Goal: Find specific page/section: Find specific page/section

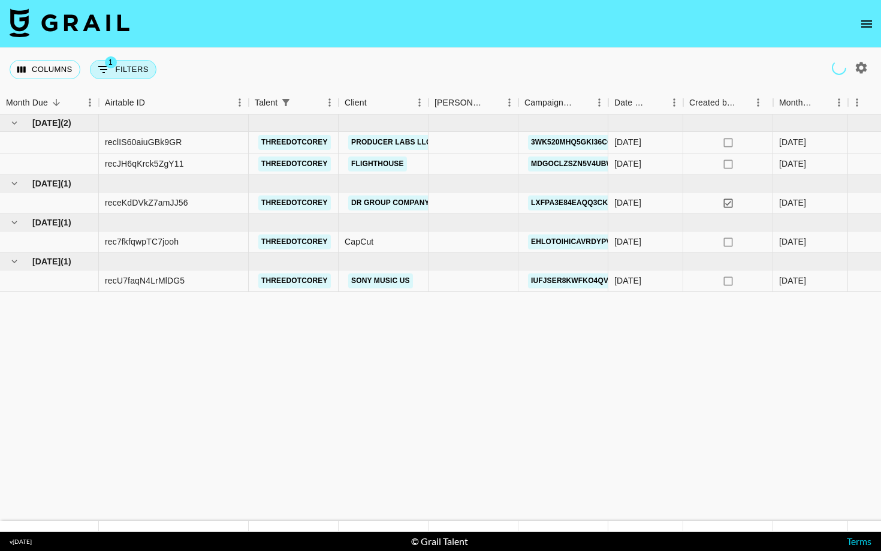
click at [125, 70] on button "1 Filters" at bounding box center [123, 69] width 67 height 19
select select "talentName"
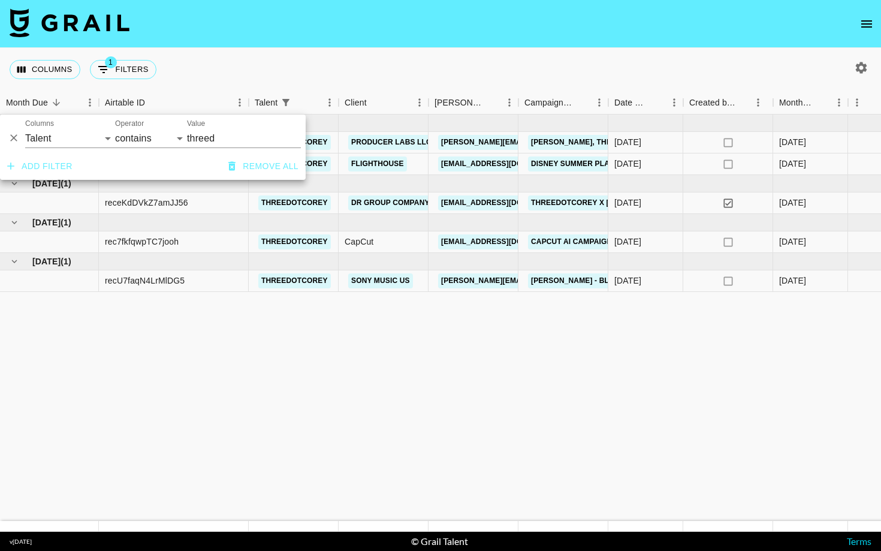
click at [495, 73] on div "Columns 1 Filters + Booking" at bounding box center [440, 69] width 881 height 43
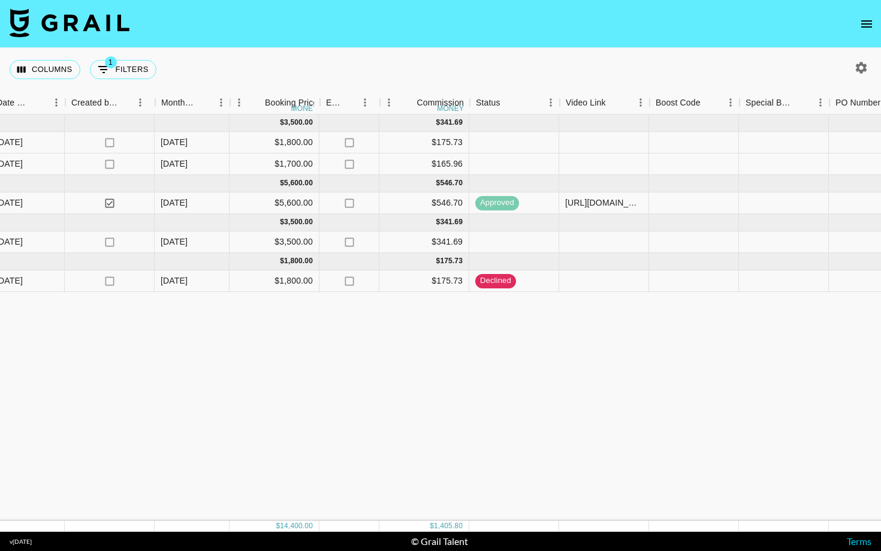
scroll to position [0, 619]
click at [137, 71] on button "1 Filters" at bounding box center [123, 69] width 67 height 19
select select "talentName"
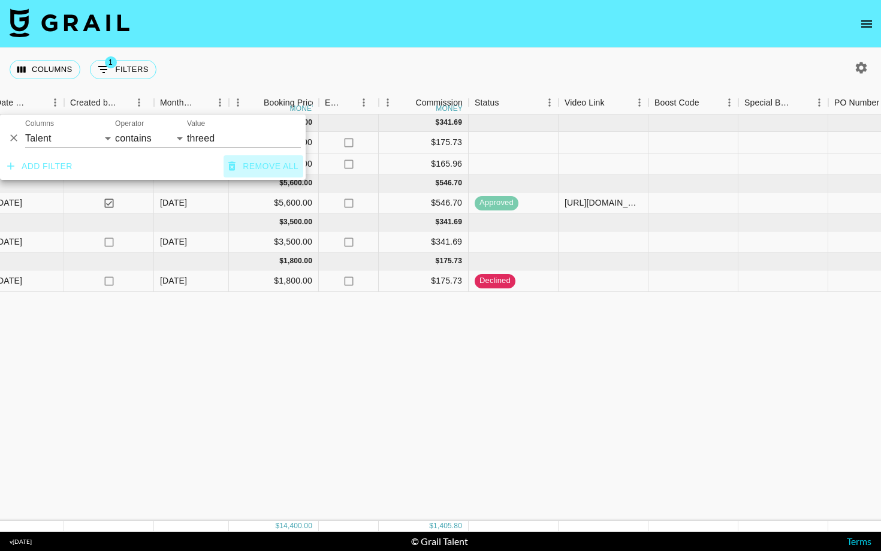
click at [266, 165] on button "Remove all" at bounding box center [264, 166] width 80 height 22
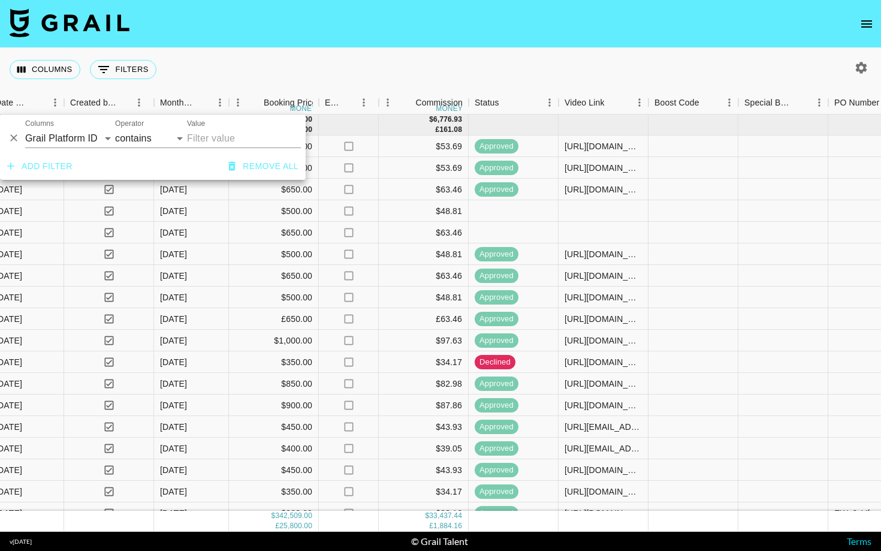
click at [233, 137] on input "Value" at bounding box center [244, 138] width 114 height 19
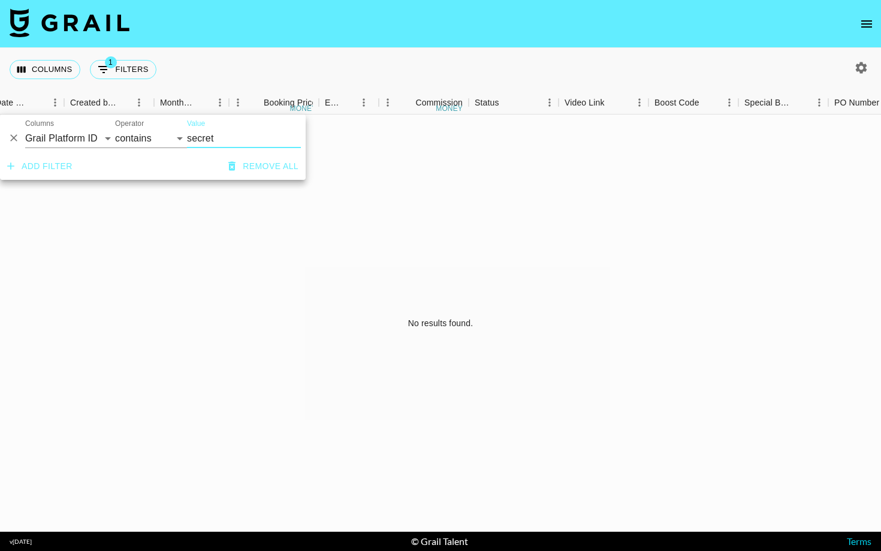
type input "secret"
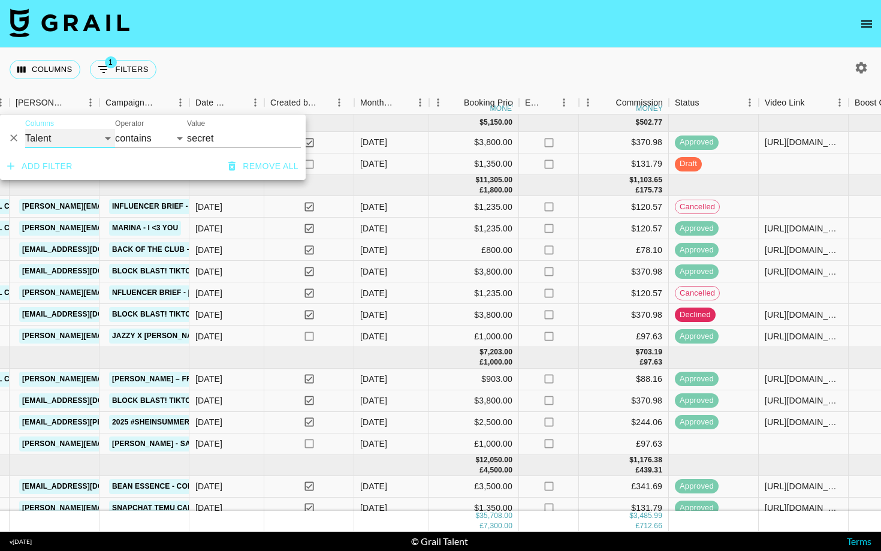
scroll to position [0, 423]
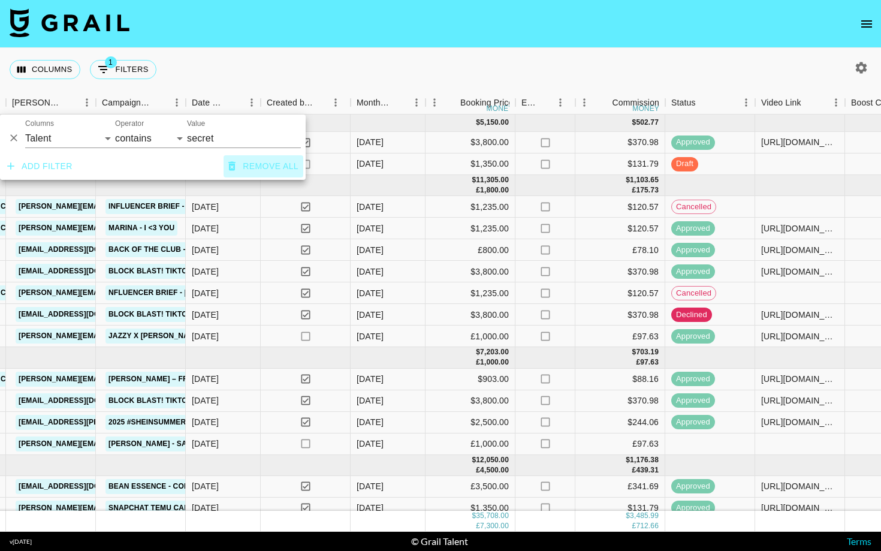
click at [241, 167] on button "Remove all" at bounding box center [264, 166] width 80 height 22
select select "id"
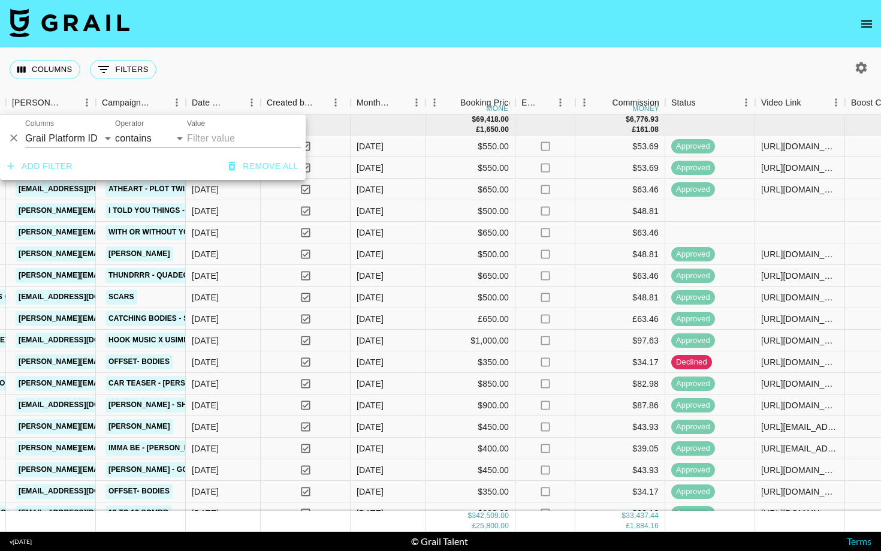
click at [13, 137] on icon "Delete" at bounding box center [13, 138] width 7 height 7
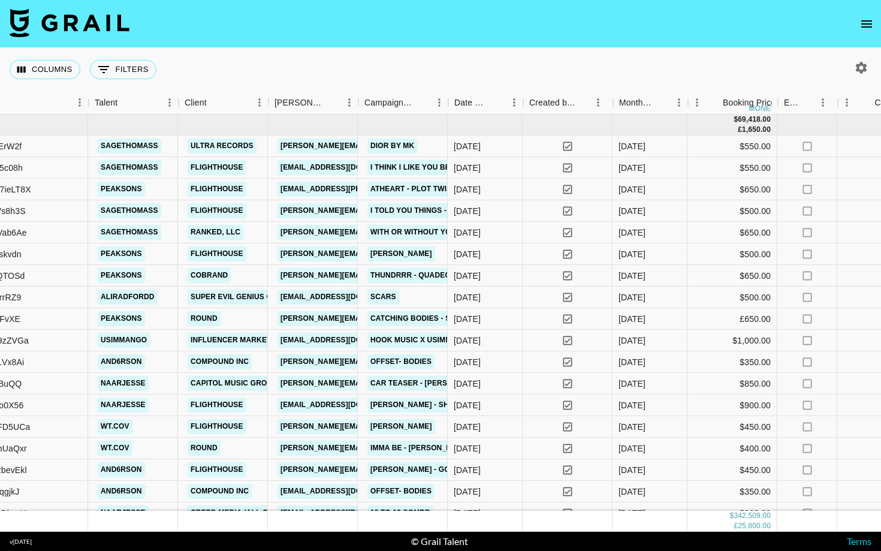
scroll to position [0, 160]
click at [859, 16] on button "open drawer" at bounding box center [867, 24] width 24 height 24
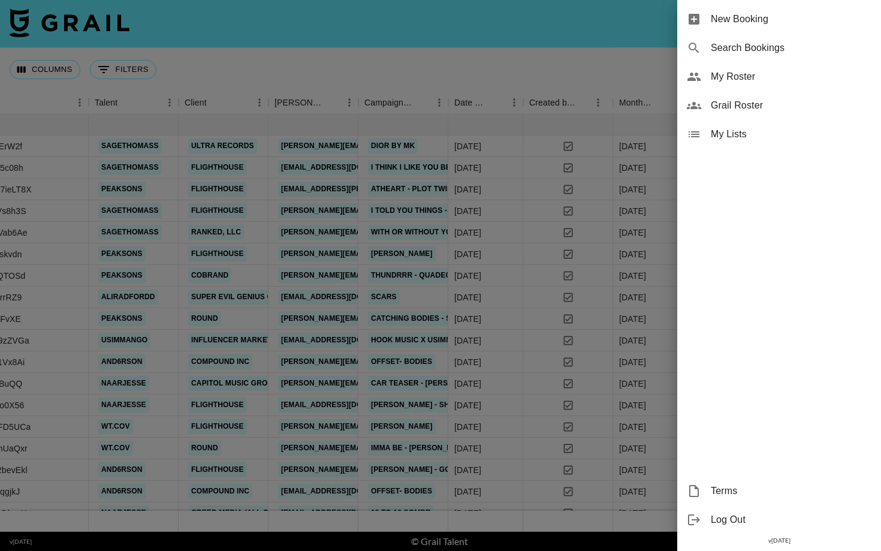
click at [771, 103] on span "Grail Roster" at bounding box center [791, 105] width 161 height 14
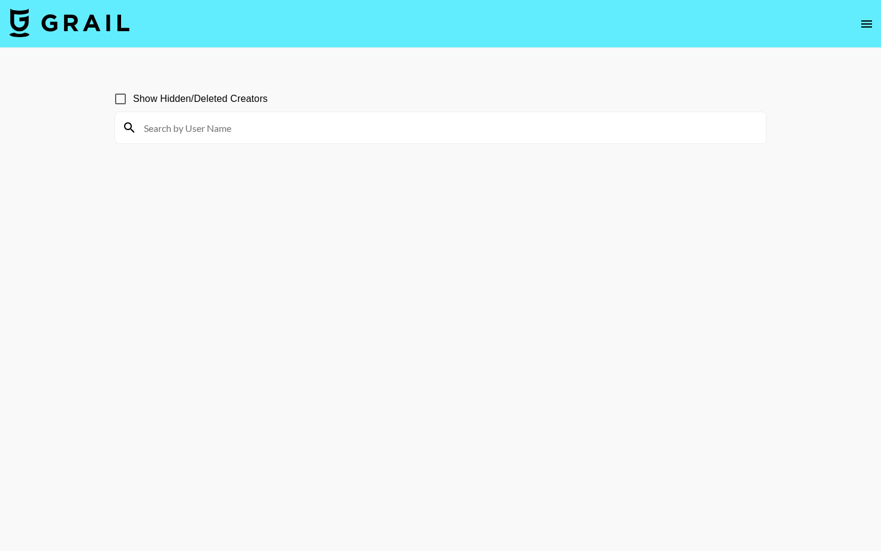
click at [436, 131] on input at bounding box center [448, 127] width 622 height 19
paste input "intheintenseworld"
drag, startPoint x: 240, startPoint y: 131, endPoint x: 149, endPoint y: 131, distance: 90.5
click at [149, 131] on input "intheintenseworld" at bounding box center [448, 127] width 622 height 19
type input "i"
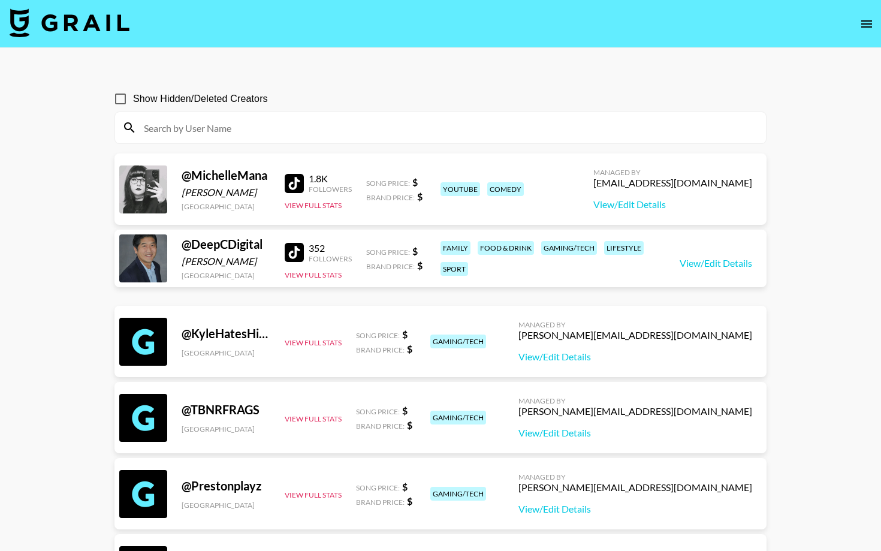
paste input "mimiermakeup"
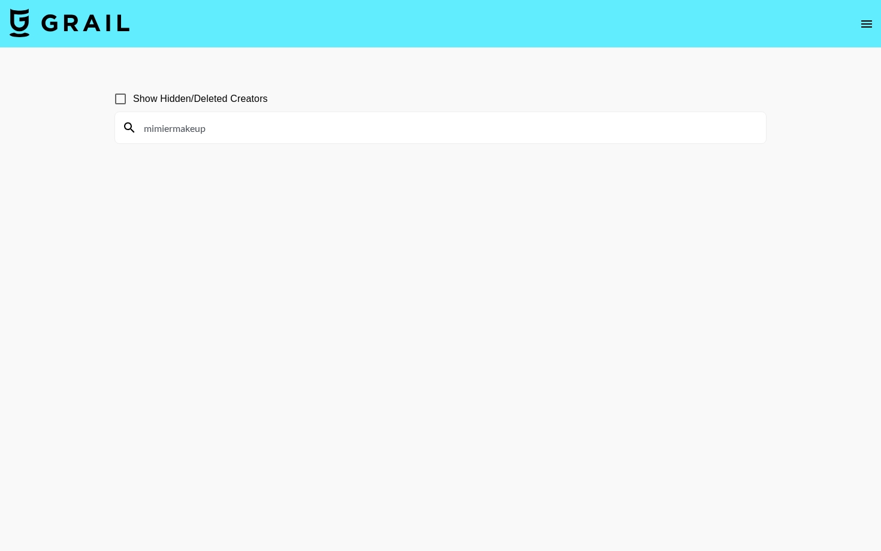
drag, startPoint x: 238, startPoint y: 135, endPoint x: 149, endPoint y: 129, distance: 88.9
click at [149, 129] on input "mimiermakeup" at bounding box center [448, 127] width 622 height 19
type input "m"
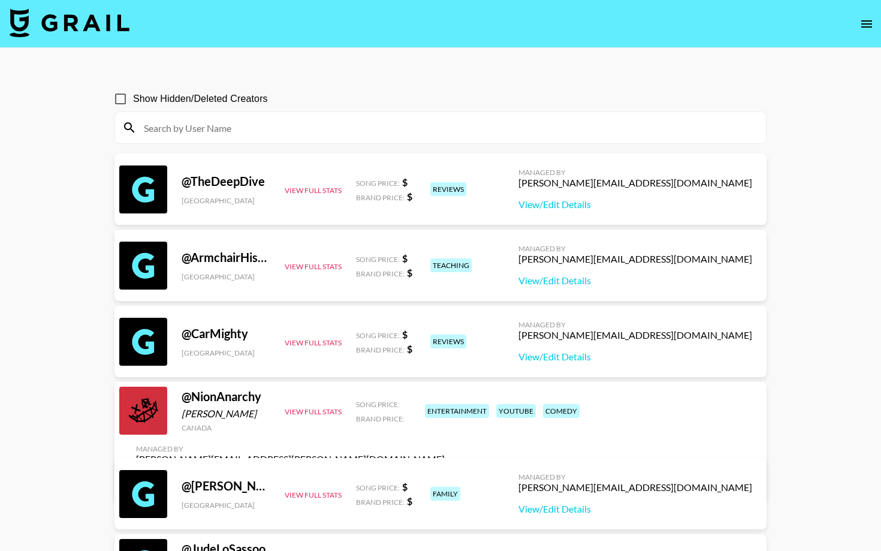
paste input "hoolabaloobaa"
type input "hoolabaloobaa"
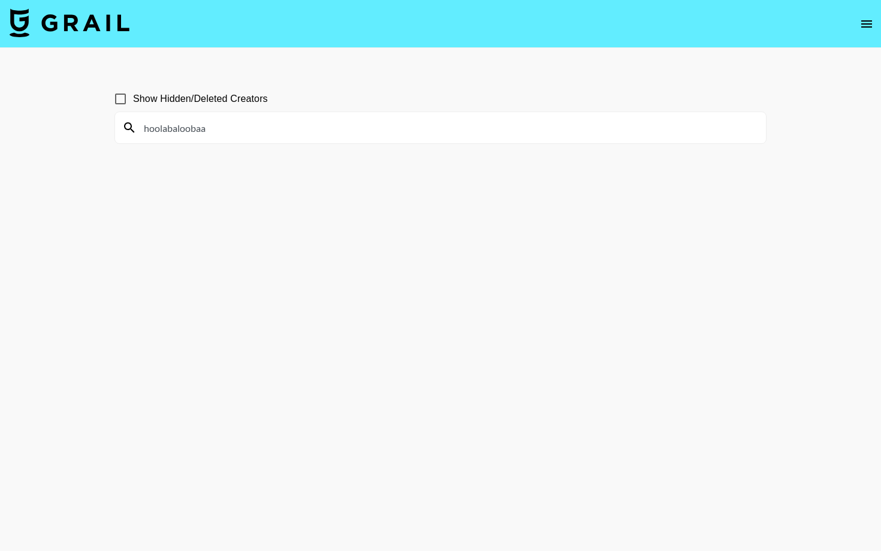
drag, startPoint x: 231, startPoint y: 135, endPoint x: 146, endPoint y: 132, distance: 85.7
click at [146, 132] on input "hoolabaloobaa" at bounding box center [448, 127] width 622 height 19
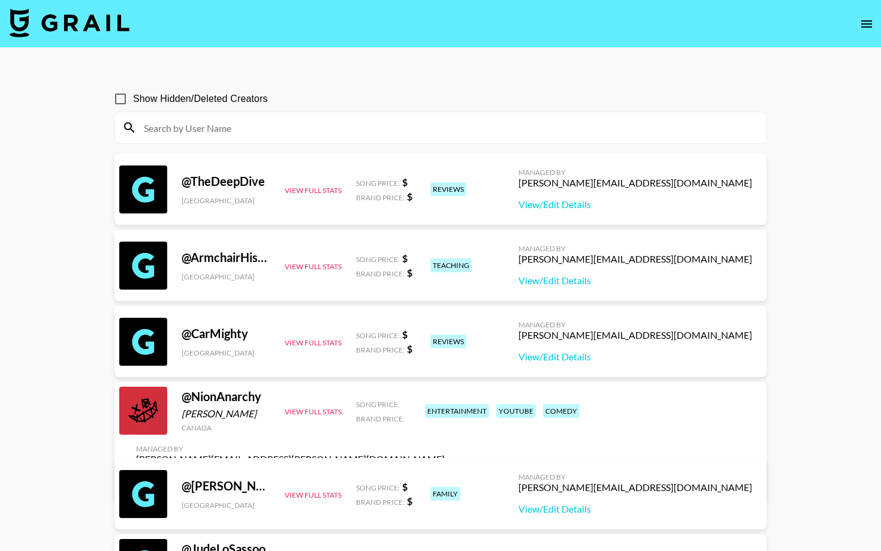
paste input "petekalemdar"
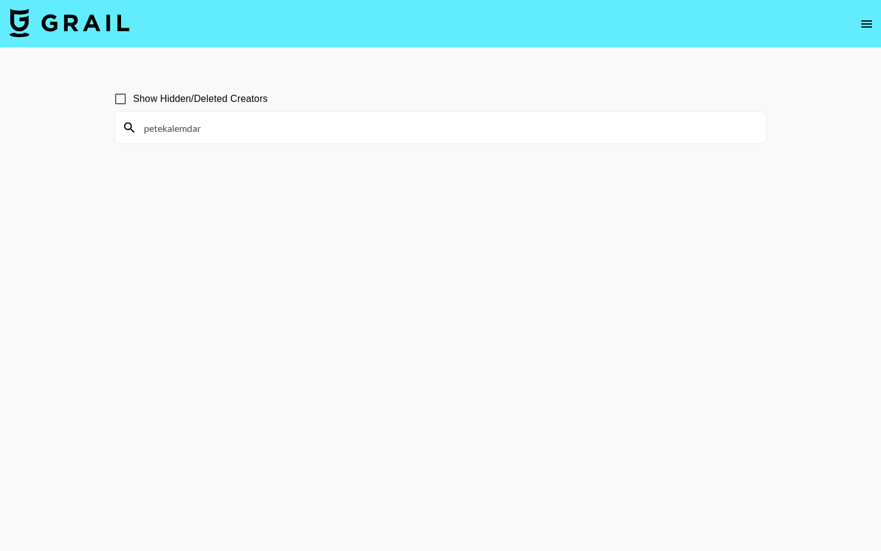
type input "petekalemdar"
click at [120, 98] on input "Show Hidden/Deleted Creators" at bounding box center [120, 98] width 25 height 25
checkbox input "true"
drag, startPoint x: 219, startPoint y: 130, endPoint x: 128, endPoint y: 130, distance: 91.1
click at [128, 130] on div "petekalemdar" at bounding box center [440, 127] width 651 height 31
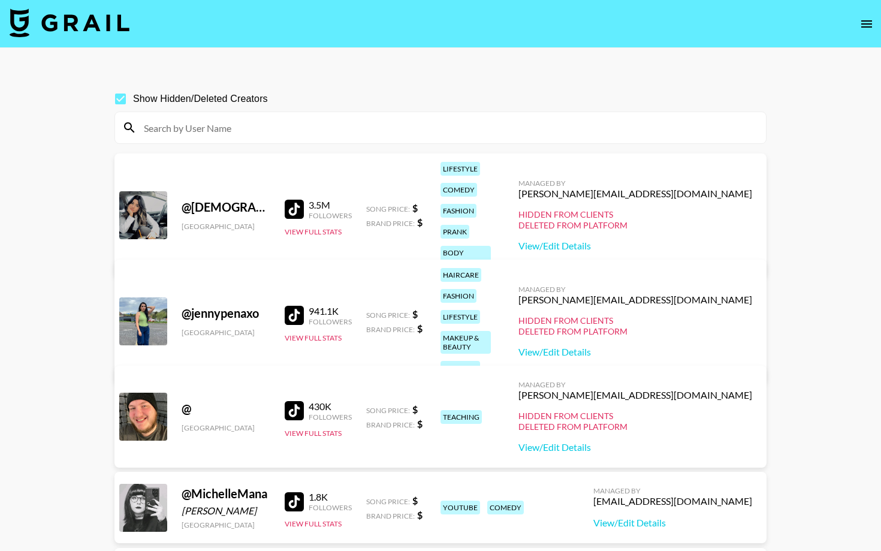
paste input "[PERSON_NAME].alliahh"
type input "[PERSON_NAME].alliahh"
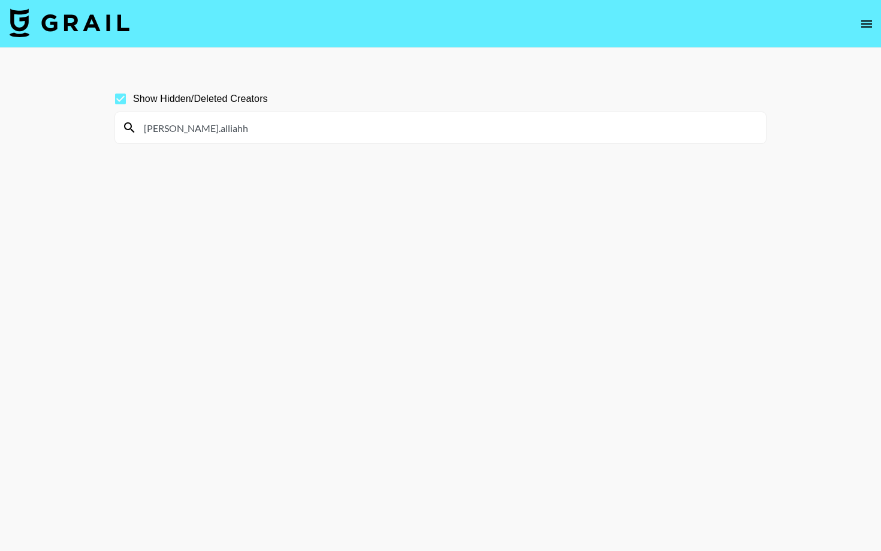
drag, startPoint x: 241, startPoint y: 131, endPoint x: 134, endPoint y: 129, distance: 107.3
click at [132, 129] on div "[PERSON_NAME].alliahh" at bounding box center [440, 127] width 651 height 31
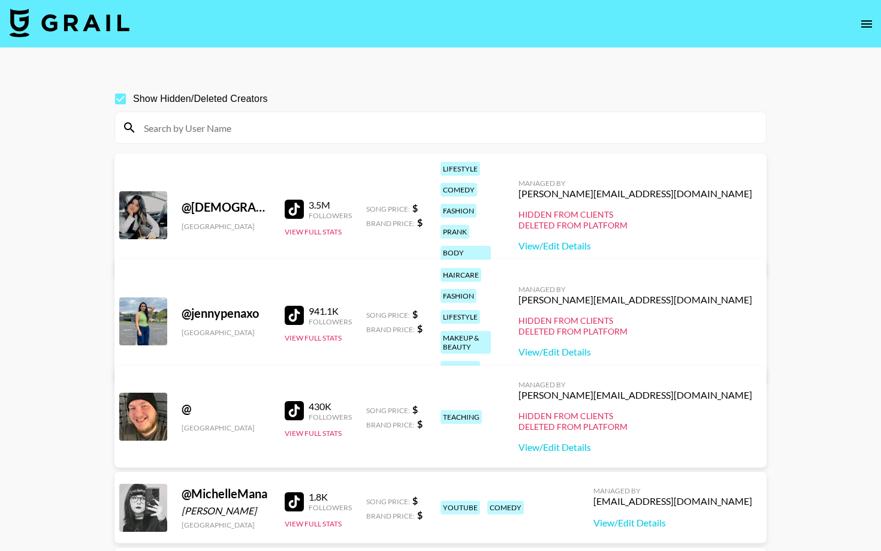
paste input "themaddiecahill"
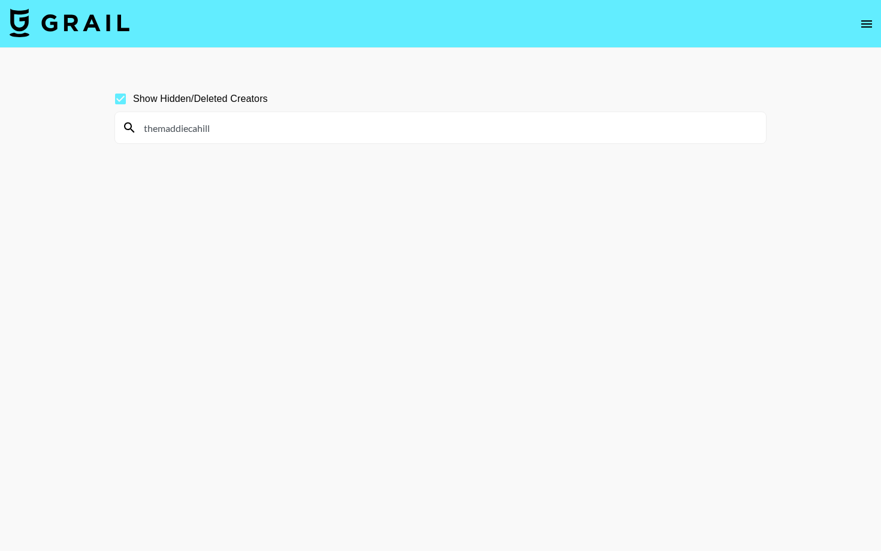
click at [191, 125] on input "themaddiecahill" at bounding box center [448, 127] width 622 height 19
paste input "ciclopin"
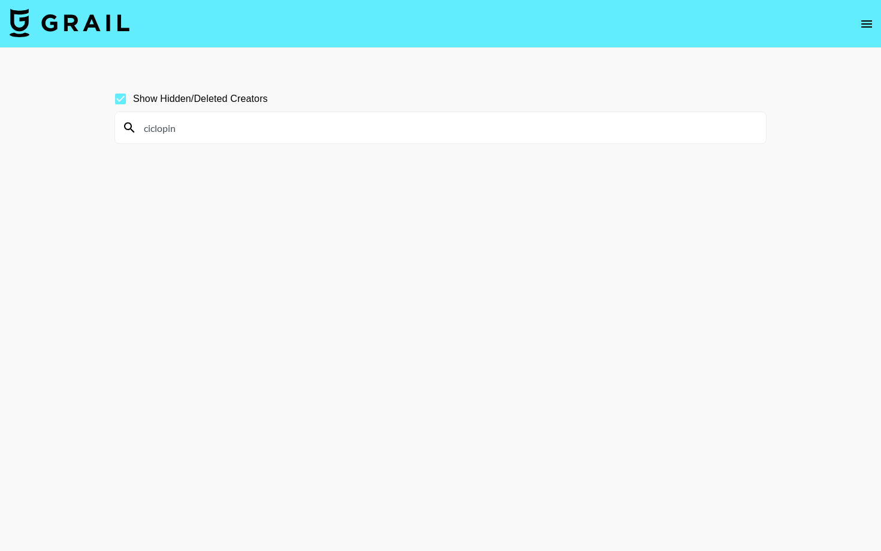
click at [163, 127] on input "ciclopin" at bounding box center [448, 127] width 622 height 19
paste input "allen_issy"
click at [287, 125] on input "allen_issy" at bounding box center [448, 127] width 622 height 19
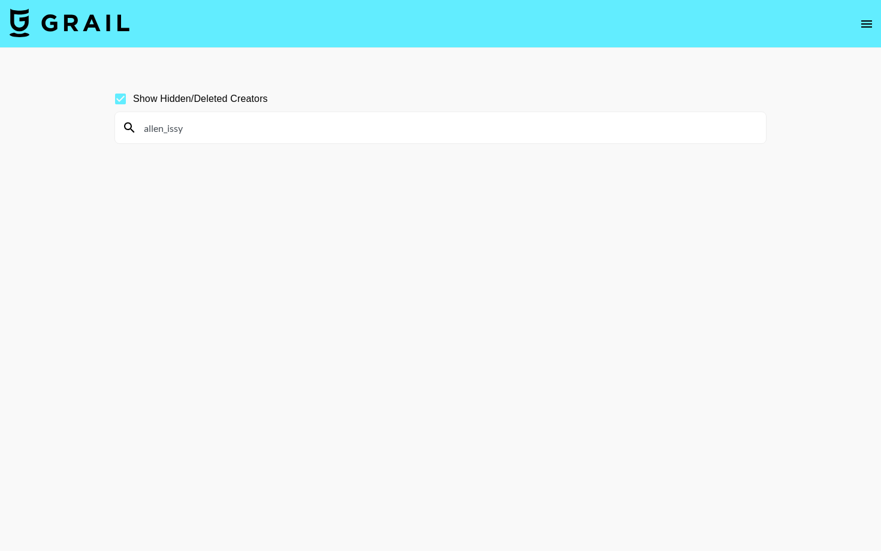
click at [165, 131] on input "allen_issy" at bounding box center [448, 127] width 622 height 19
paste input "romitavlz"
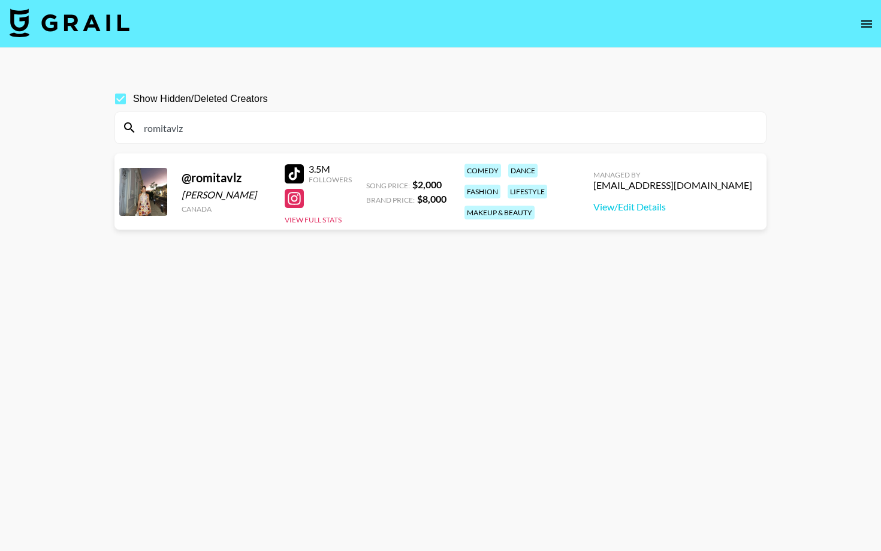
click at [168, 128] on input "romitavlz" at bounding box center [448, 127] width 622 height 19
paste input "dump__456"
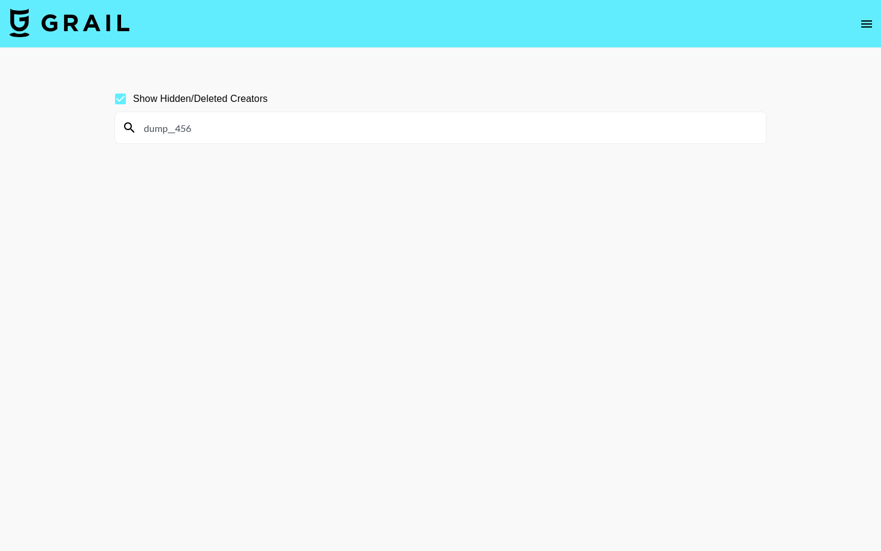
click at [174, 128] on input "dump__456" at bounding box center [448, 127] width 622 height 19
paste input "reesology"
click at [179, 132] on input "reesology" at bounding box center [448, 127] width 622 height 19
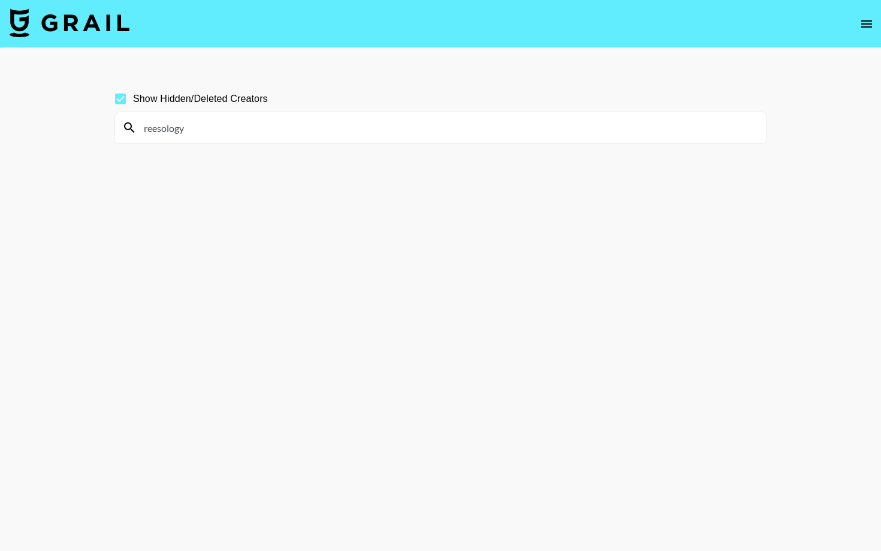
click at [179, 132] on input "reesology" at bounding box center [448, 127] width 622 height 19
paste input "likekyuuna_s"
click at [176, 132] on input "likekyuuna_s" at bounding box center [448, 127] width 622 height 19
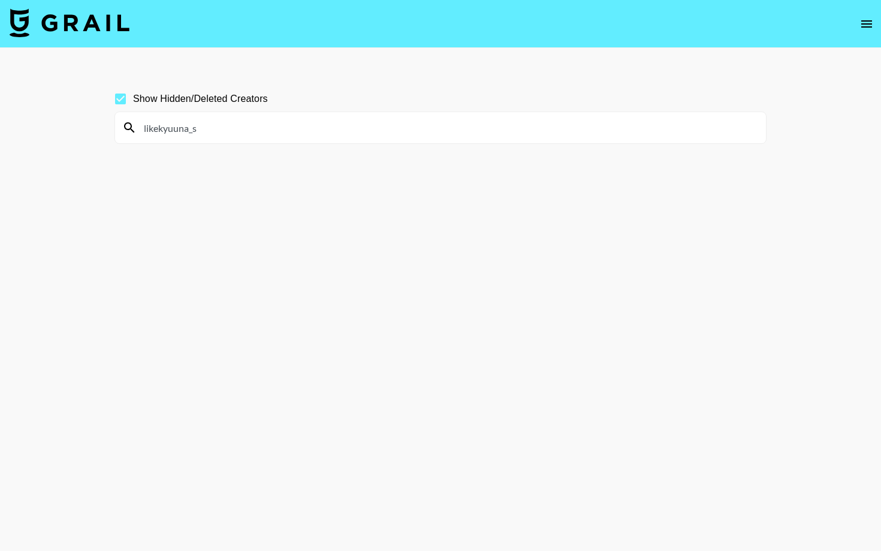
click at [176, 132] on input "likekyuuna_s" at bounding box center [448, 127] width 622 height 19
paste input "[PERSON_NAME].b"
click at [186, 130] on input "[PERSON_NAME].b" at bounding box center [448, 127] width 622 height 19
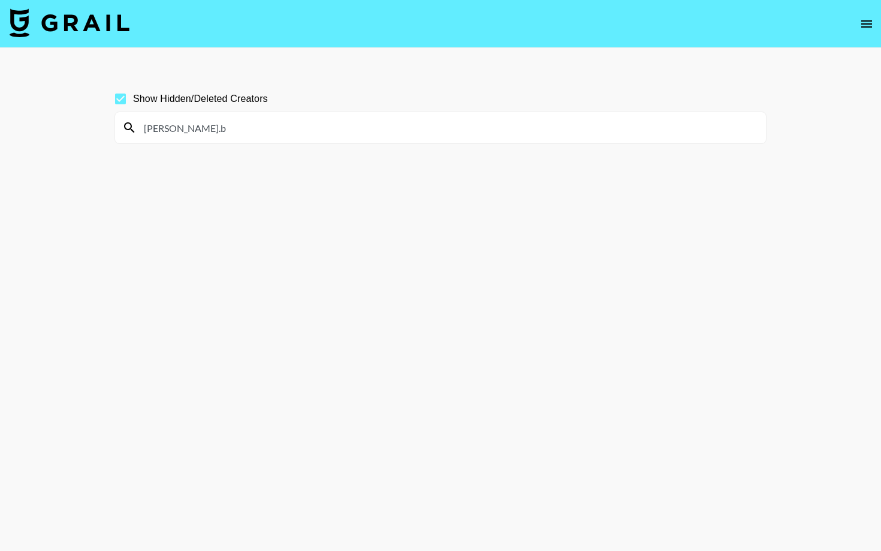
paste input "Natiuv2"
click at [164, 134] on input "Natiuv2" at bounding box center [448, 127] width 622 height 19
paste input "chanfigure"
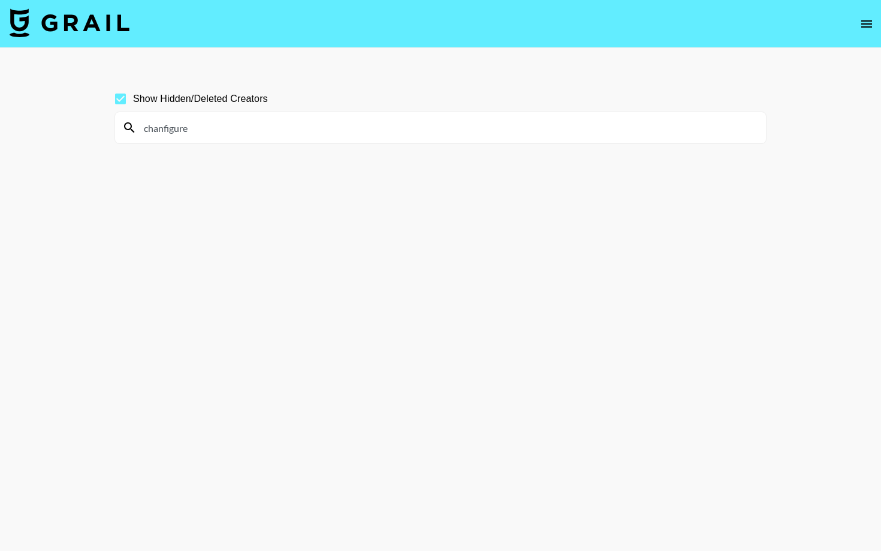
click at [176, 129] on input "chanfigure" at bounding box center [448, 127] width 622 height 19
paste input "ttinymaiko"
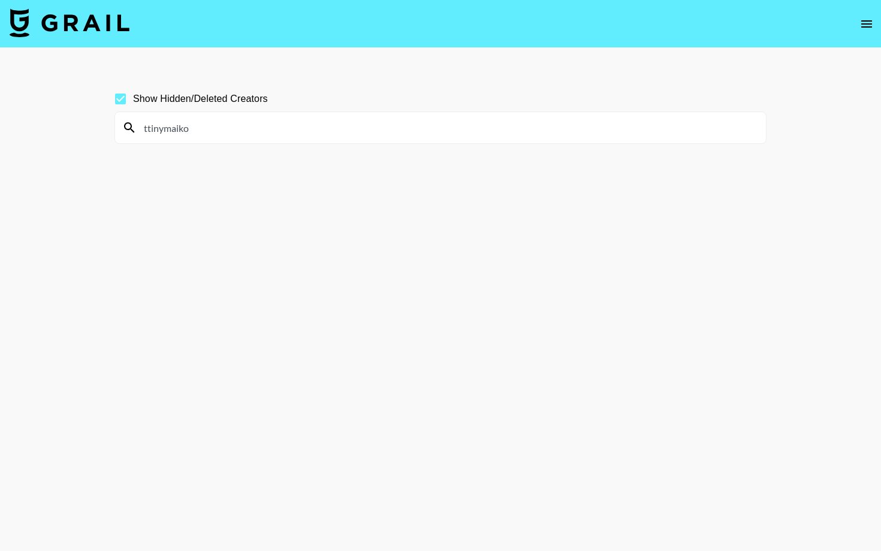
type input "ttinymaik"
click at [169, 129] on input "ttinymaik" at bounding box center [448, 127] width 622 height 19
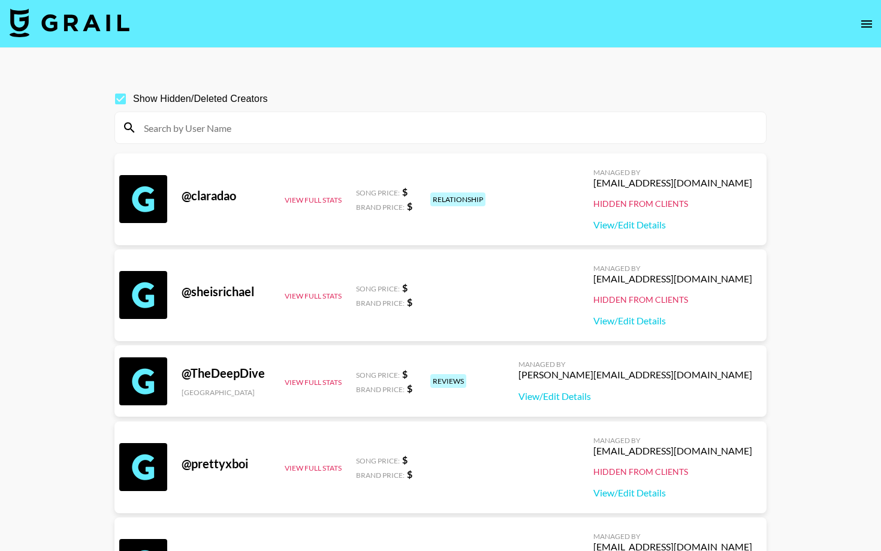
paste input "janice_yoong"
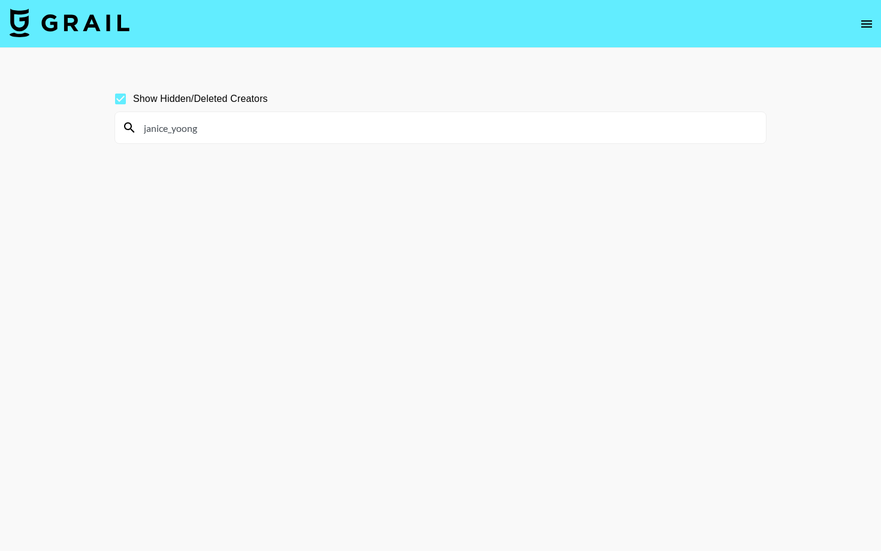
click at [168, 129] on input "janice_yoong" at bounding box center [448, 127] width 622 height 19
paste input "sophyourgirl"
click at [180, 132] on input "sophyourgirl" at bounding box center [448, 127] width 622 height 19
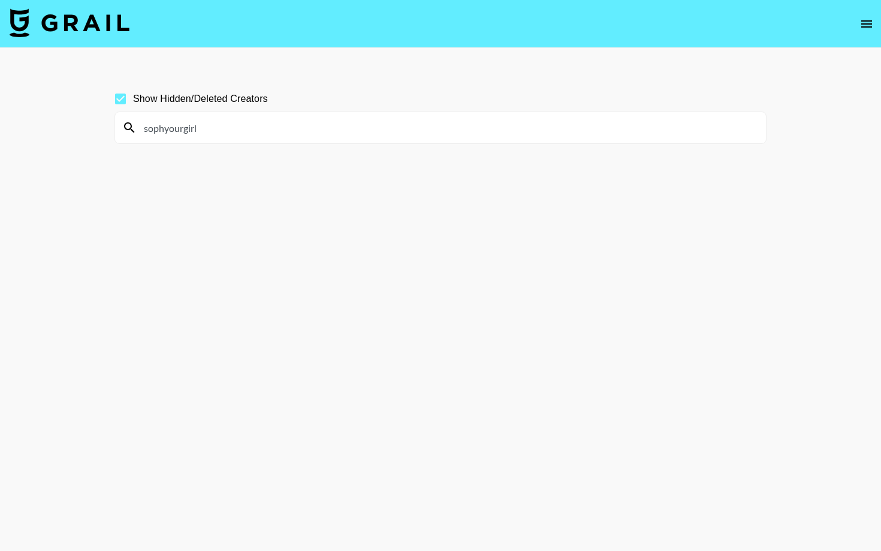
click at [180, 132] on input "sophyourgirl" at bounding box center [448, 127] width 622 height 19
paste input "life_of_temi"
click at [169, 134] on input "life_of_temi" at bounding box center [448, 127] width 622 height 19
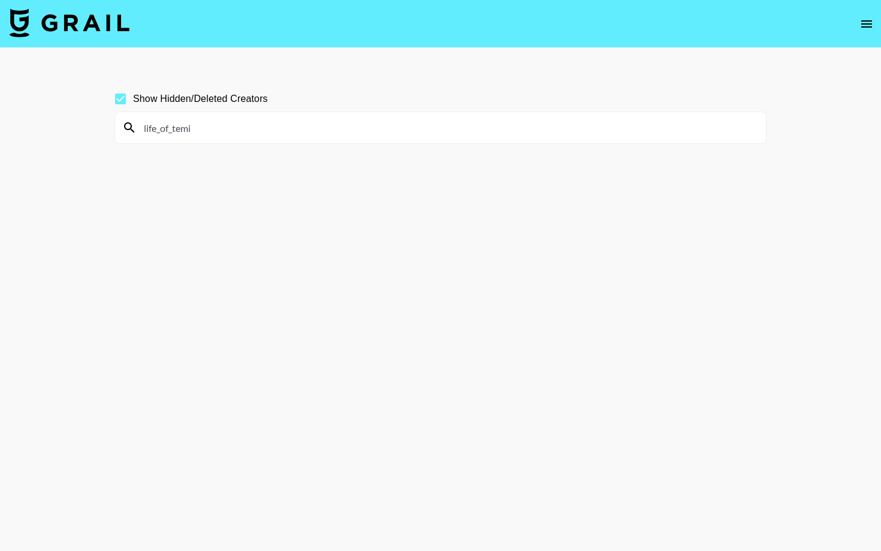
click at [169, 134] on input "life_of_temi" at bounding box center [448, 127] width 622 height 19
paste input "iamsarajoe"
click at [170, 126] on input "iamsarajoe" at bounding box center [448, 127] width 622 height 19
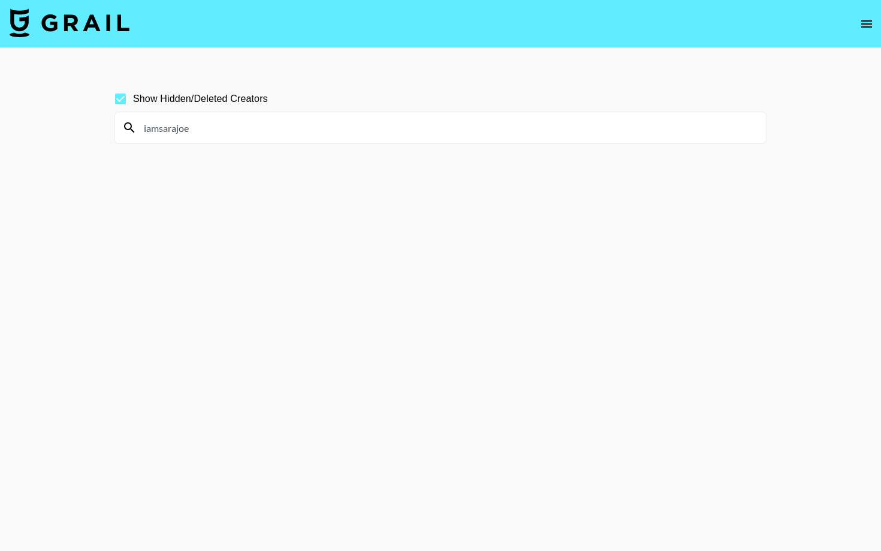
paste input "asyaclbi"
click at [157, 131] on input "asyaclbi" at bounding box center [448, 127] width 622 height 19
paste input "lyssaavlogs"
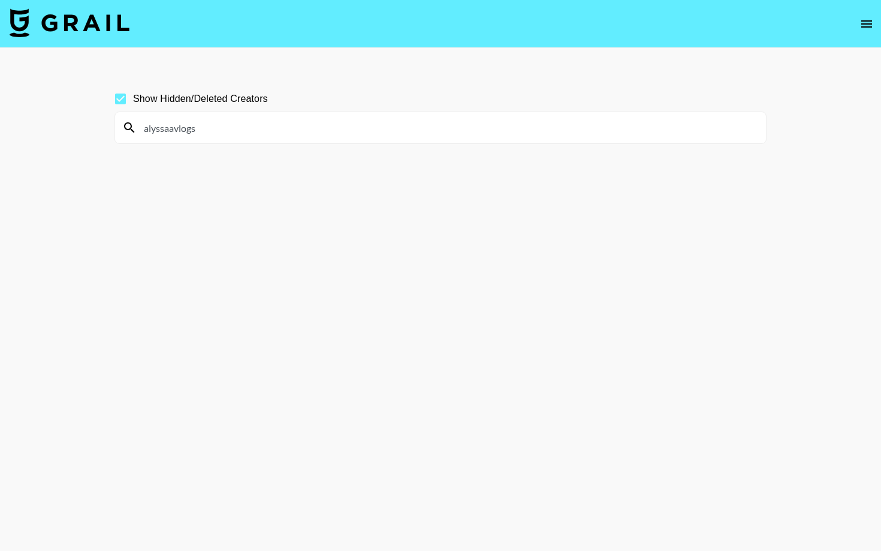
click at [173, 129] on input "alyssaavlogs" at bounding box center [448, 127] width 622 height 19
paste input "[PERSON_NAME].[PERSON_NAME]"
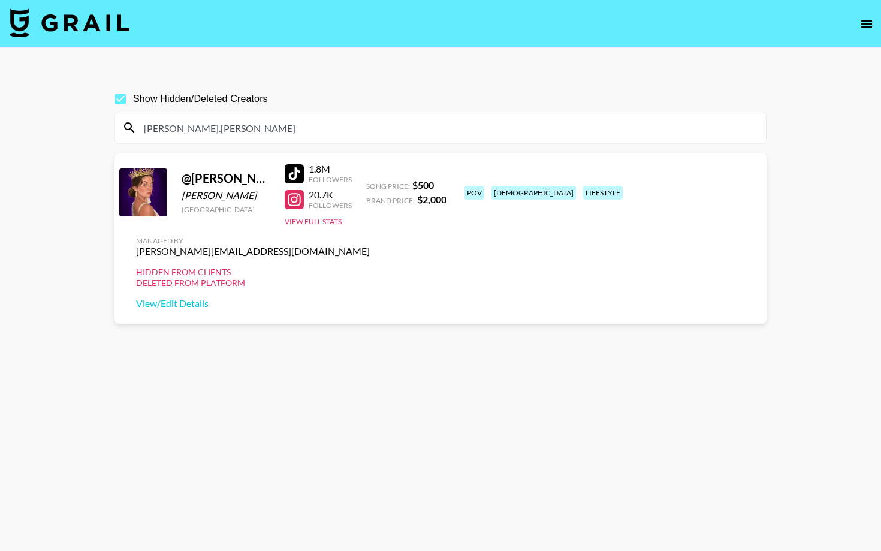
click at [162, 128] on input "[PERSON_NAME].[PERSON_NAME]" at bounding box center [448, 127] width 622 height 19
click at [163, 128] on input "[PERSON_NAME].[PERSON_NAME]" at bounding box center [448, 127] width 622 height 19
paste input "treymakai"
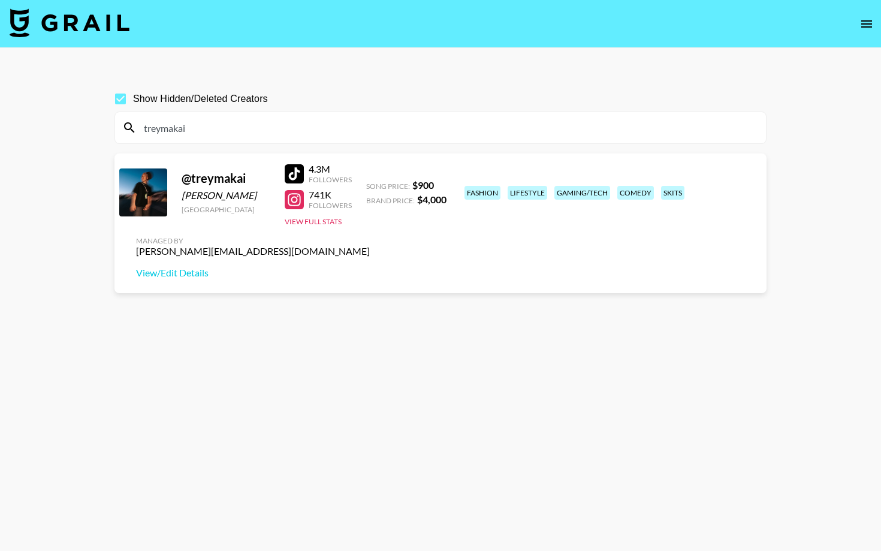
click at [162, 133] on input "treymakai" at bounding box center [448, 127] width 622 height 19
paste input "x5nah_"
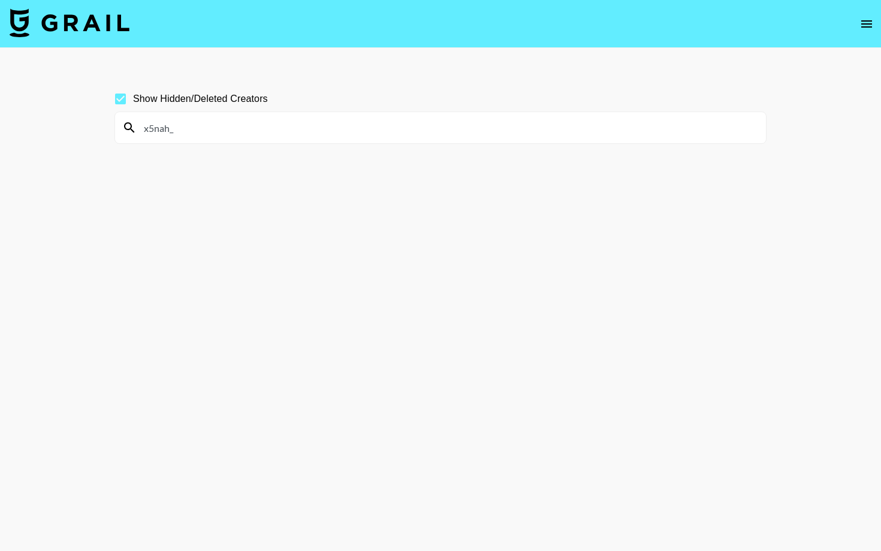
click at [161, 129] on input "x5nah_" at bounding box center [448, 127] width 622 height 19
paste input "alibaba_rcm"
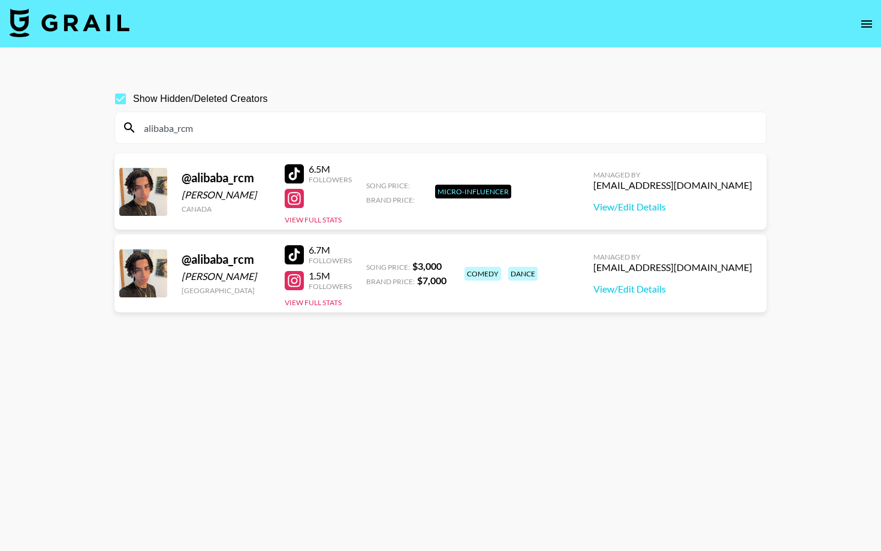
click at [179, 127] on input "alibaba_rcm" at bounding box center [448, 127] width 622 height 19
paste input "x5nah_"
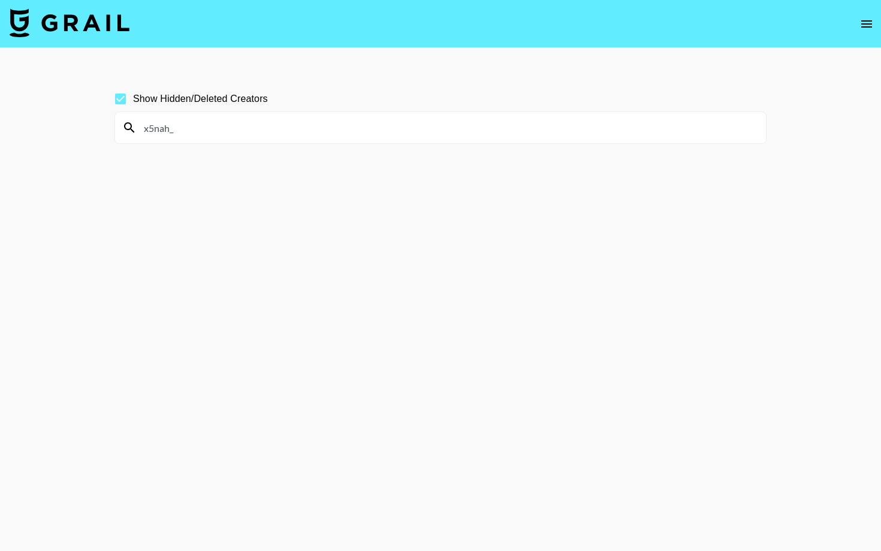
click at [160, 128] on input "x5nah_" at bounding box center [448, 127] width 622 height 19
paste input "luv.[PERSON_NAME].tuna"
click at [176, 130] on input "luv.[PERSON_NAME].tuna" at bounding box center [448, 127] width 622 height 19
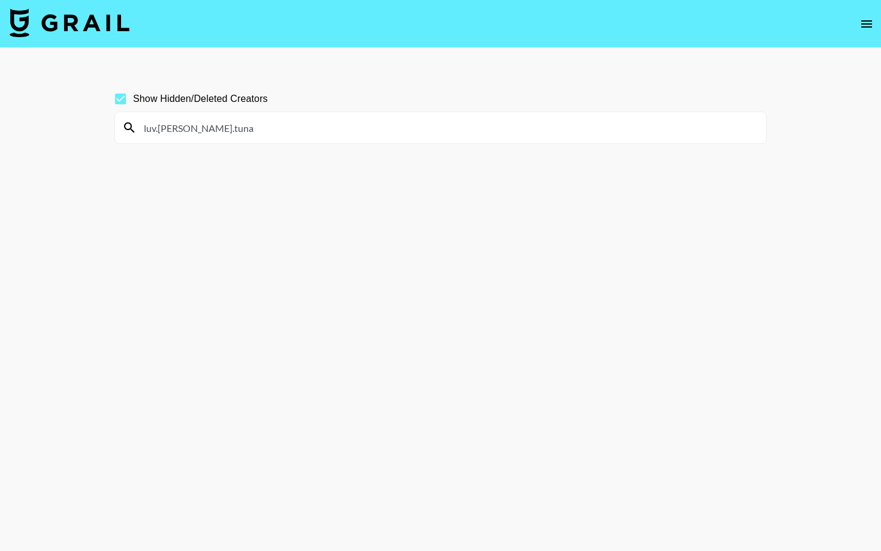
click at [176, 130] on input "luv.[PERSON_NAME].tuna" at bounding box center [448, 127] width 622 height 19
paste input "alishaasngg"
click at [177, 128] on input "alishaasngg" at bounding box center [448, 127] width 622 height 19
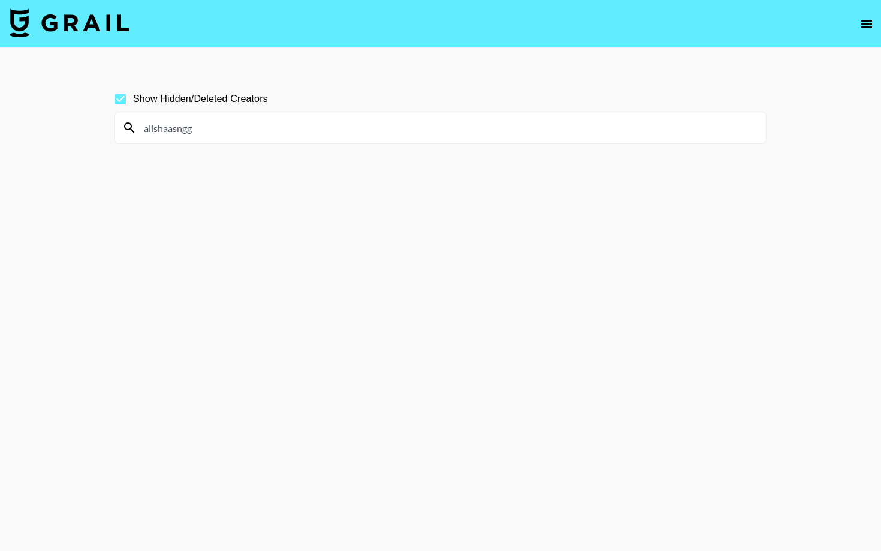
click at [177, 128] on input "alishaasngg" at bounding box center [448, 127] width 622 height 19
paste input "lykafromanila"
click at [179, 128] on input "lykafromanila" at bounding box center [448, 127] width 622 height 19
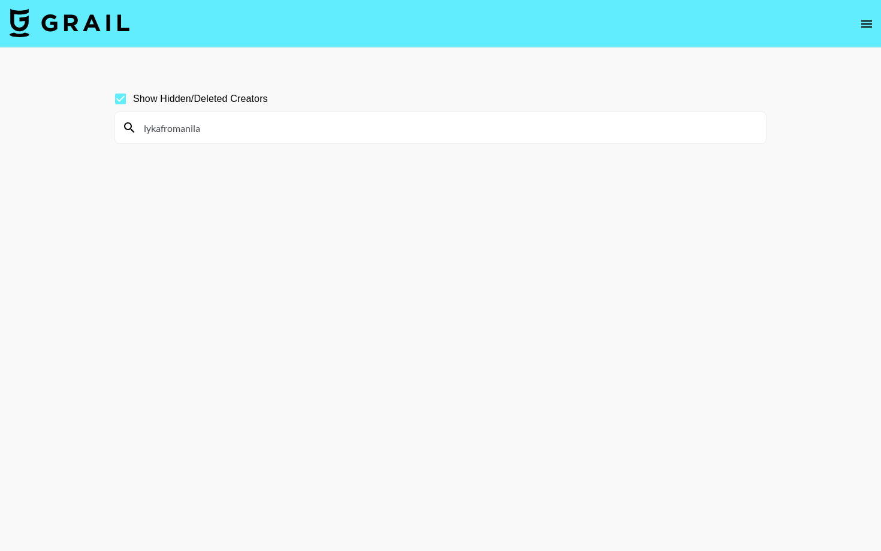
paste input "viscorpse"
click at [159, 127] on input "viscorpse" at bounding box center [448, 127] width 622 height 19
paste input "jrmybgnn"
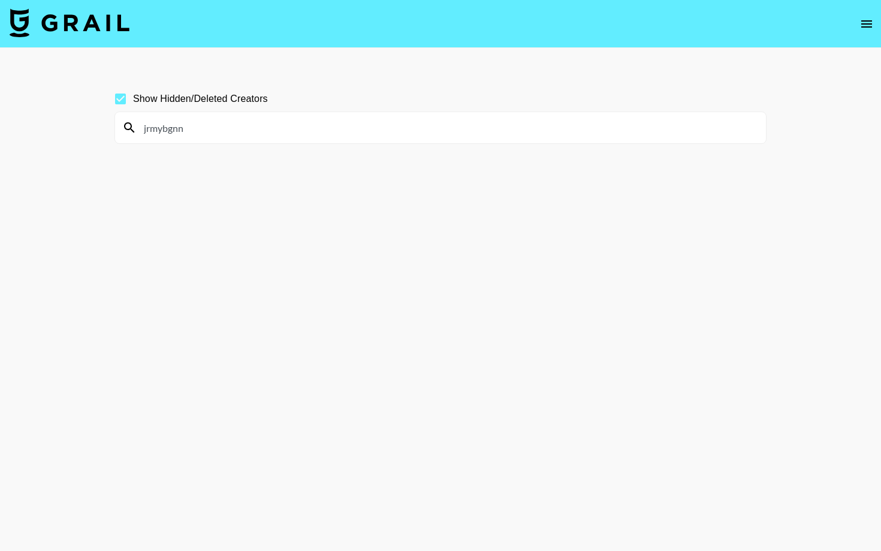
click at [169, 128] on input "jrmybgnn" at bounding box center [448, 127] width 622 height 19
paste input "[PERSON_NAME].s.m_zay"
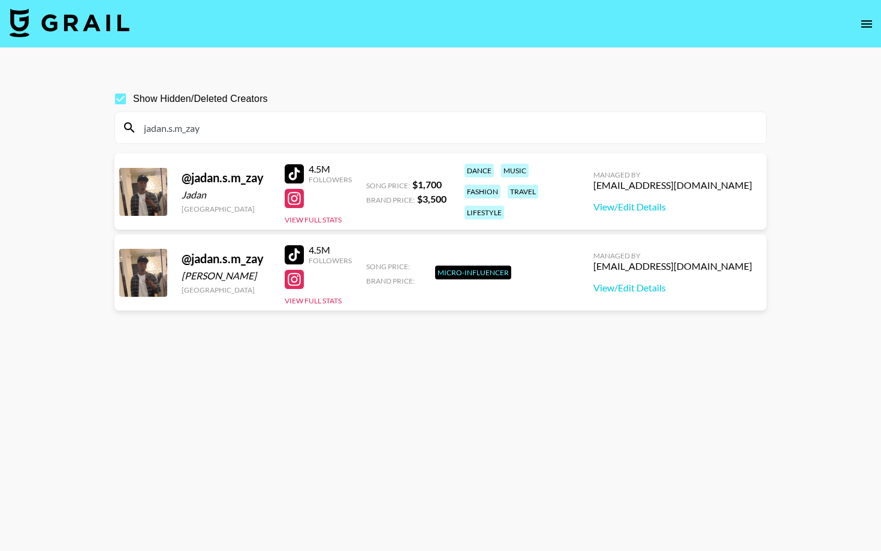
click at [182, 125] on input "jadan.s.m_zay" at bounding box center [448, 127] width 622 height 19
paste input "stxvxntran"
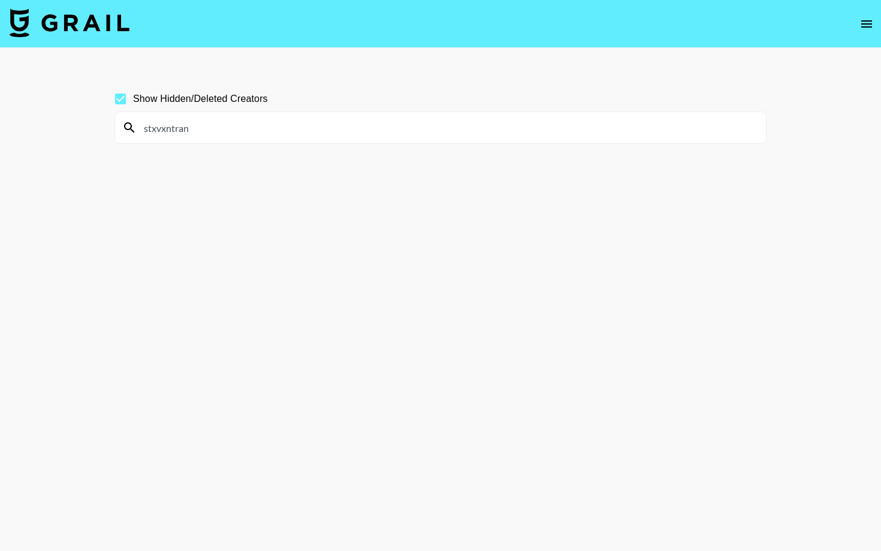
click at [180, 129] on input "stxvxntran" at bounding box center [448, 127] width 622 height 19
paste input "jovancale0"
type input "jovancale0"
